Goal: Transaction & Acquisition: Book appointment/travel/reservation

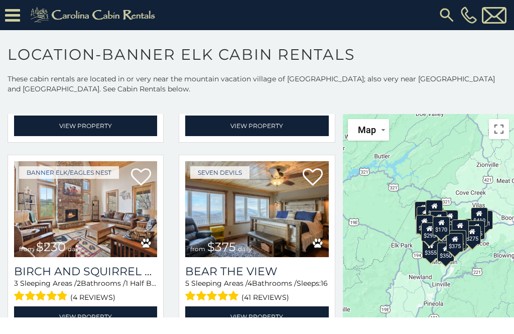
scroll to position [2517, 0]
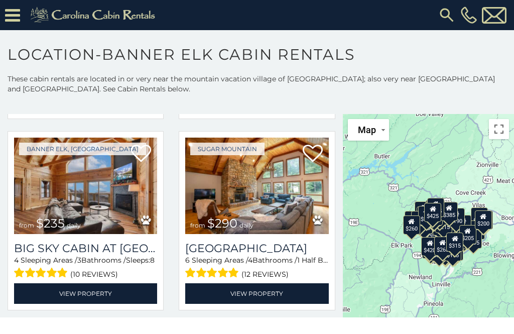
scroll to position [2900, 0]
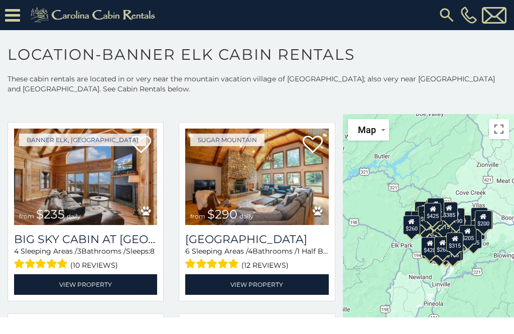
click at [265, 200] on img at bounding box center [256, 177] width 143 height 96
click at [288, 290] on link "View Property" at bounding box center [256, 284] width 143 height 21
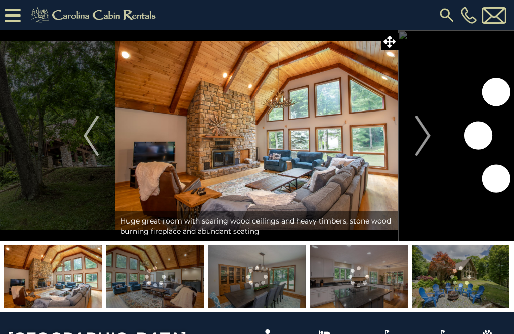
click at [427, 144] on img "Next" at bounding box center [422, 135] width 15 height 40
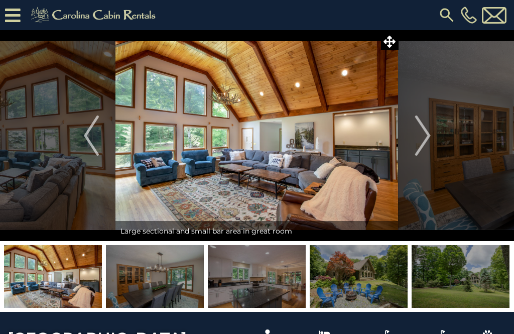
click at [426, 153] on img "Next" at bounding box center [422, 135] width 15 height 40
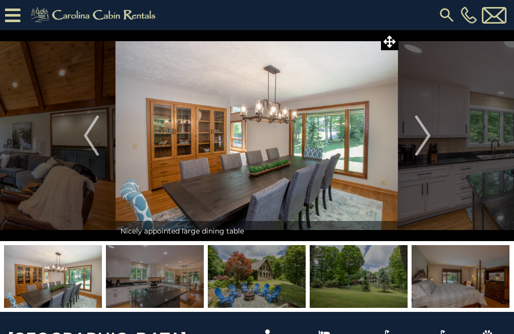
click at [426, 141] on img "Next" at bounding box center [422, 135] width 15 height 40
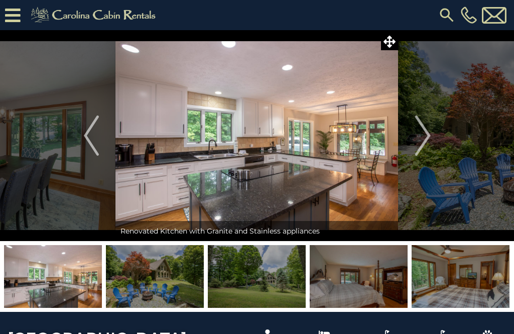
click at [421, 153] on img "Next" at bounding box center [422, 135] width 15 height 40
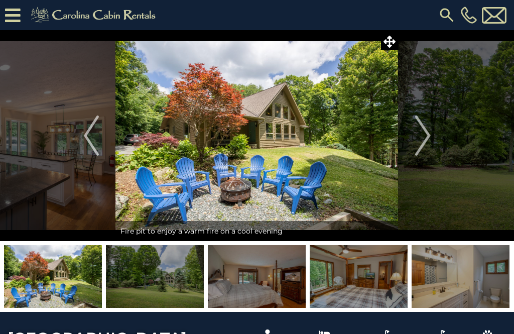
click at [425, 144] on img "Next" at bounding box center [422, 135] width 15 height 40
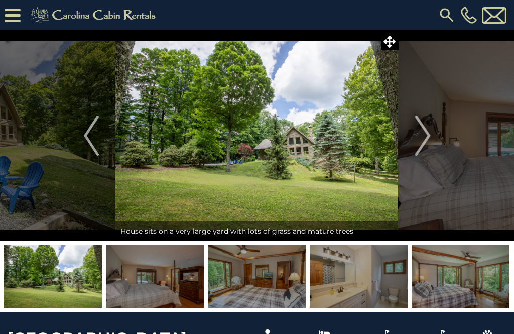
click at [428, 146] on img "Next" at bounding box center [422, 135] width 15 height 40
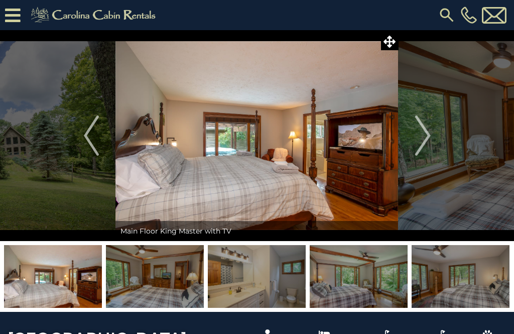
click at [425, 144] on img "Next" at bounding box center [422, 135] width 15 height 40
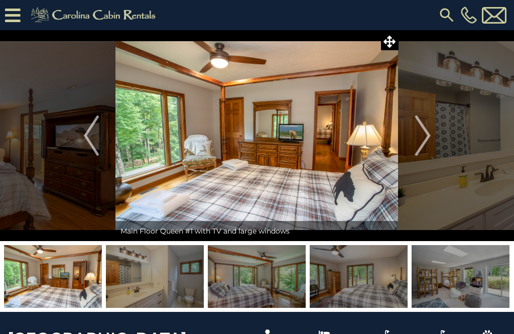
click at [423, 150] on img "Next" at bounding box center [422, 135] width 15 height 40
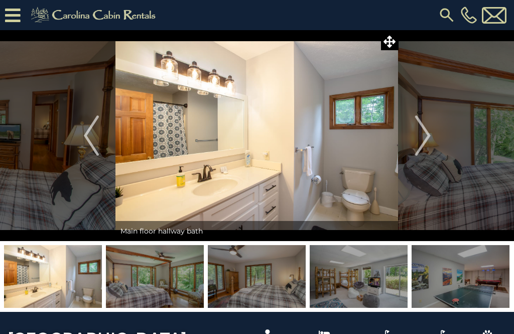
click at [426, 155] on img "Next" at bounding box center [422, 135] width 15 height 40
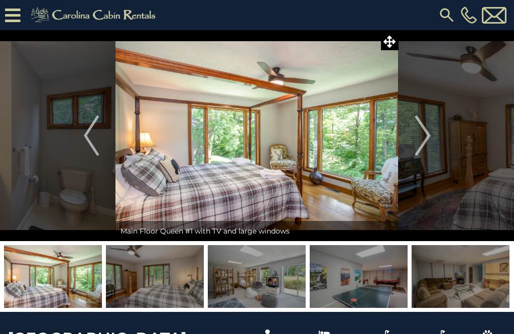
click at [422, 154] on img "Next" at bounding box center [422, 135] width 15 height 40
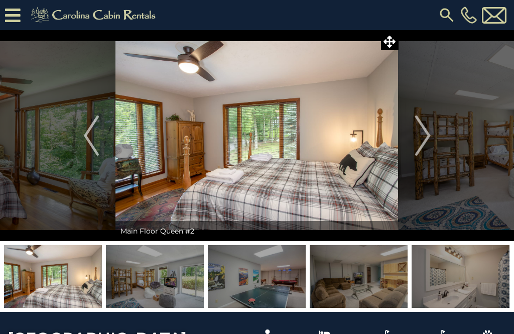
click at [425, 148] on img "Next" at bounding box center [422, 135] width 15 height 40
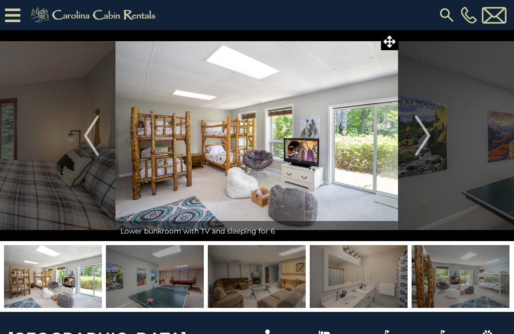
click at [421, 160] on button "Next" at bounding box center [423, 135] width 49 height 211
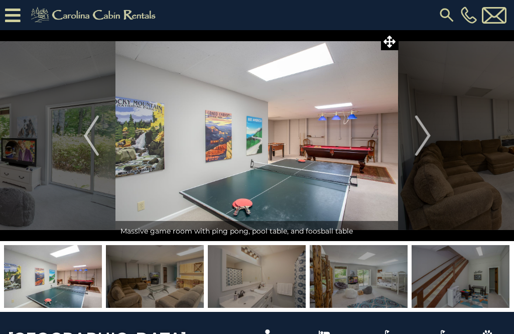
click at [423, 157] on button "Next" at bounding box center [423, 135] width 49 height 211
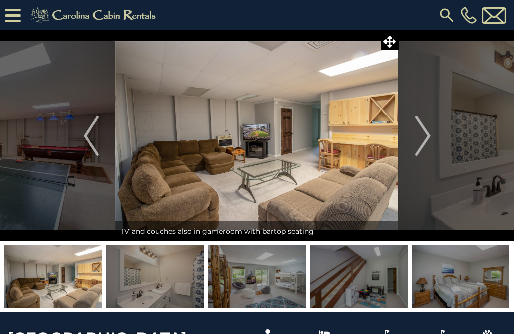
click at [418, 157] on button "Next" at bounding box center [423, 135] width 49 height 211
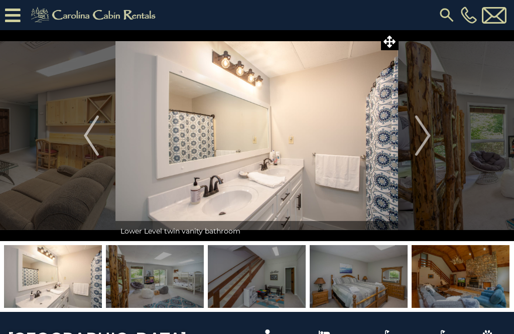
click at [423, 149] on img "Next" at bounding box center [422, 135] width 15 height 40
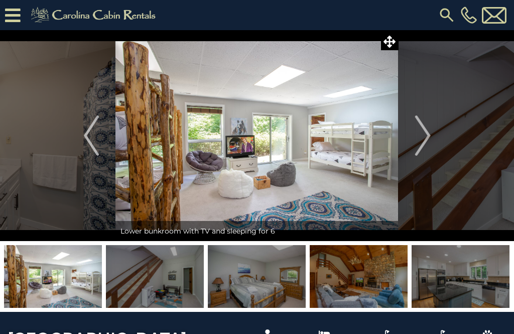
click at [428, 148] on img "Next" at bounding box center [422, 135] width 15 height 40
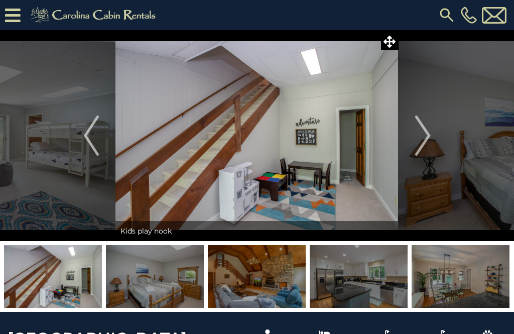
click at [428, 143] on img "Next" at bounding box center [422, 135] width 15 height 40
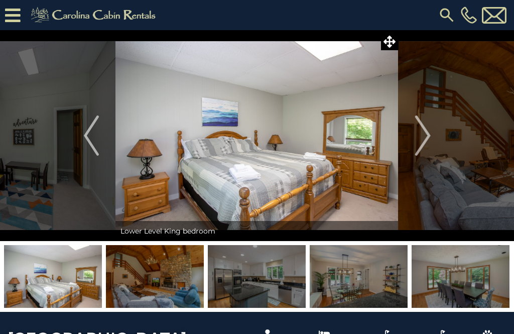
click at [433, 150] on button "Next" at bounding box center [423, 135] width 49 height 211
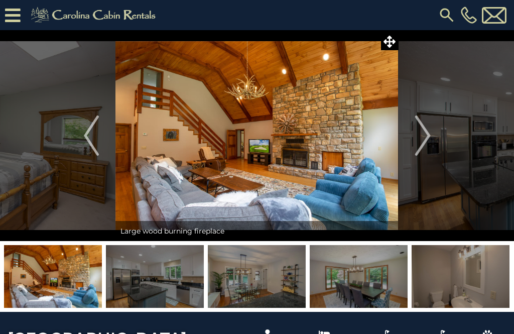
click at [420, 146] on img "Next" at bounding box center [422, 135] width 15 height 40
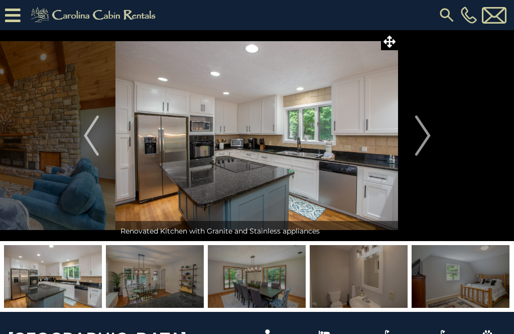
click at [428, 133] on img "Next" at bounding box center [422, 135] width 15 height 40
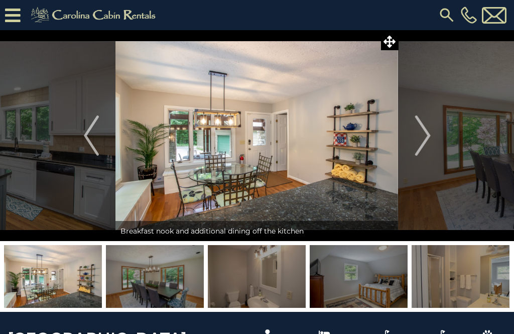
click at [423, 147] on img "Next" at bounding box center [422, 135] width 15 height 40
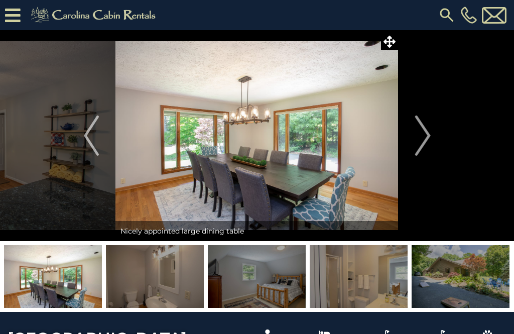
click at [425, 144] on img "Next" at bounding box center [422, 135] width 15 height 40
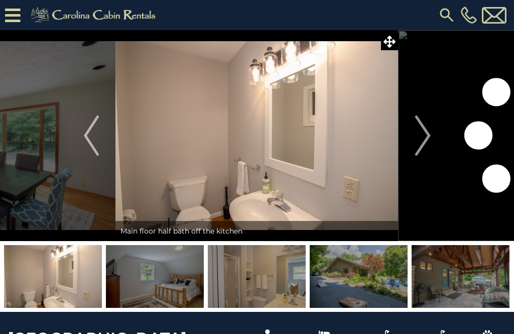
click at [427, 148] on img "Next" at bounding box center [422, 135] width 15 height 40
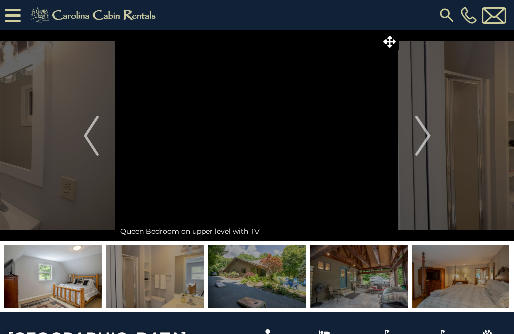
click at [425, 142] on img "Next" at bounding box center [422, 135] width 15 height 40
